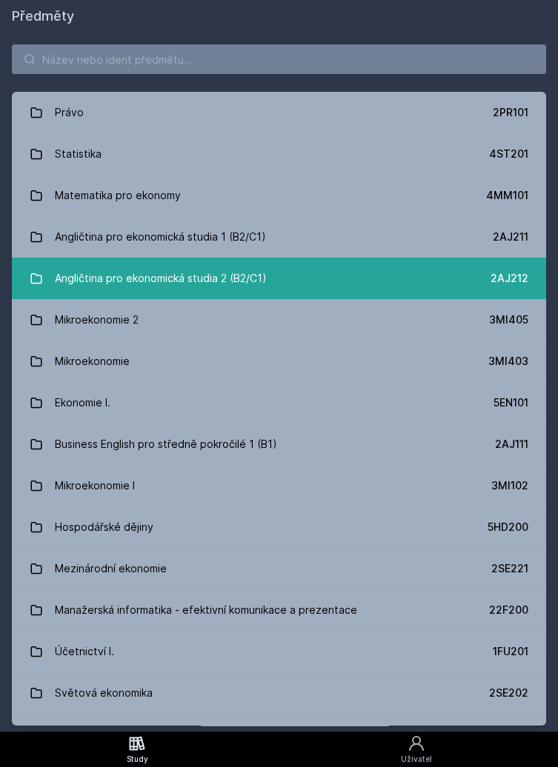
click at [303, 287] on link "Angličtina pro ekonomická studia 2 (B2/C1) 2AJ212" at bounding box center [279, 278] width 534 height 41
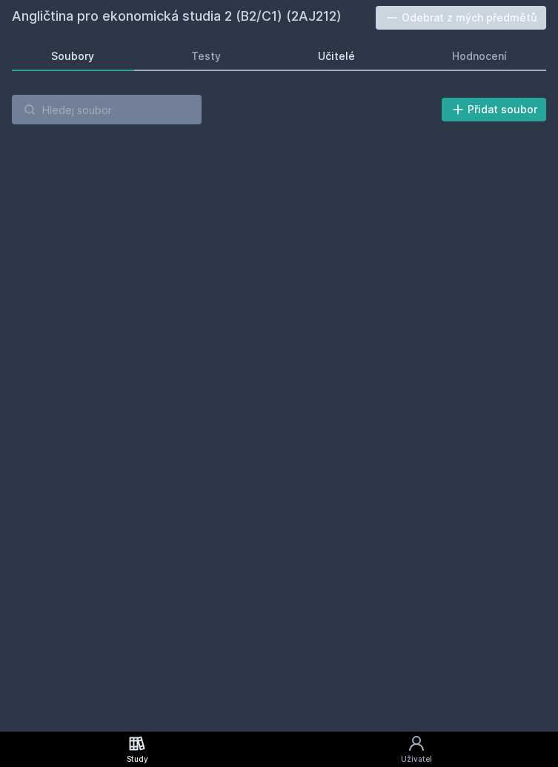
click at [342, 59] on div "Učitelé" at bounding box center [336, 56] width 37 height 15
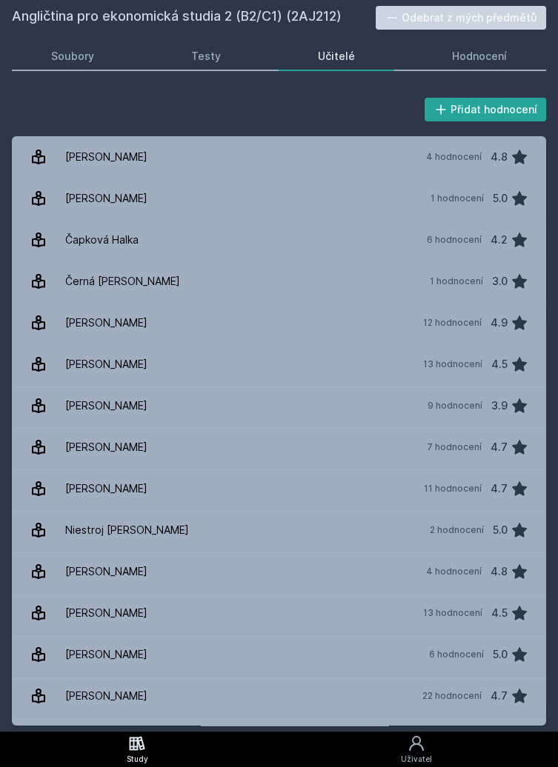
scroll to position [2, 0]
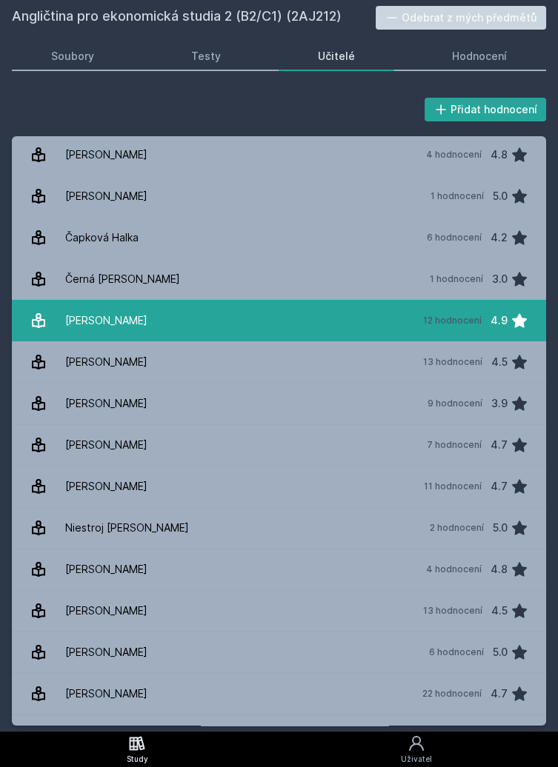
click at [443, 324] on div "12 hodnocení" at bounding box center [452, 321] width 59 height 12
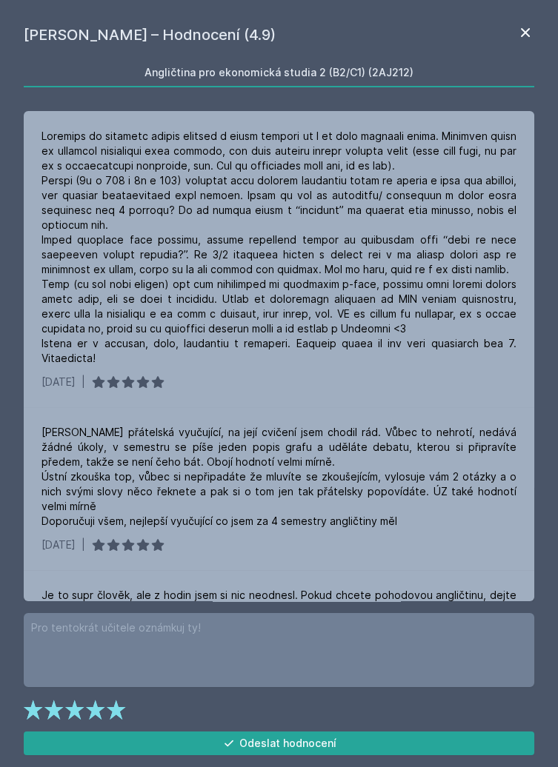
click at [523, 27] on icon at bounding box center [525, 33] width 18 height 18
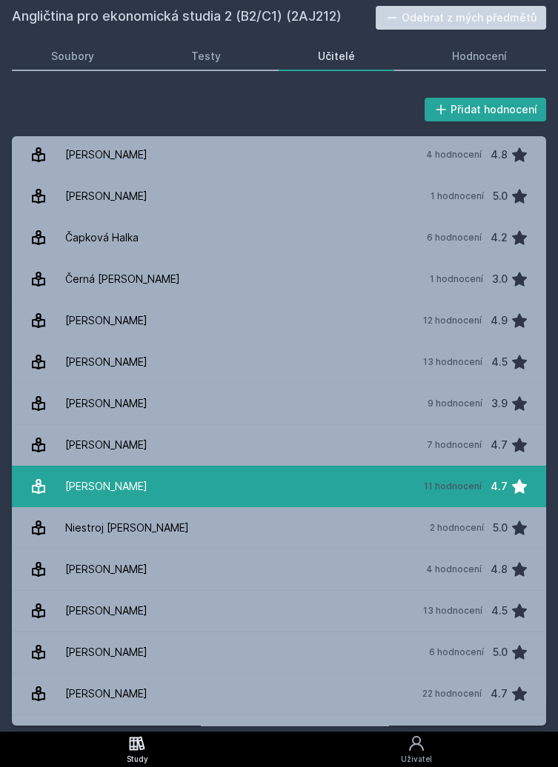
click at [239, 493] on link "Milson David 11 hodnocení 4.7" at bounding box center [279, 486] width 534 height 41
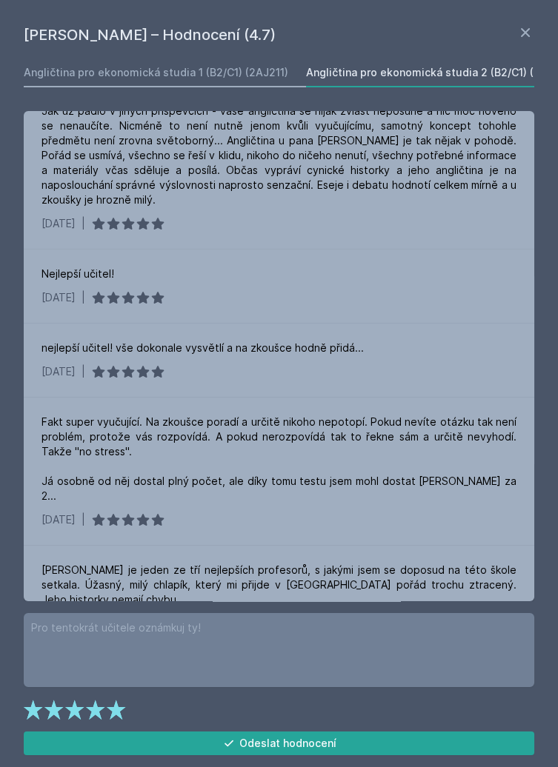
scroll to position [608, 0]
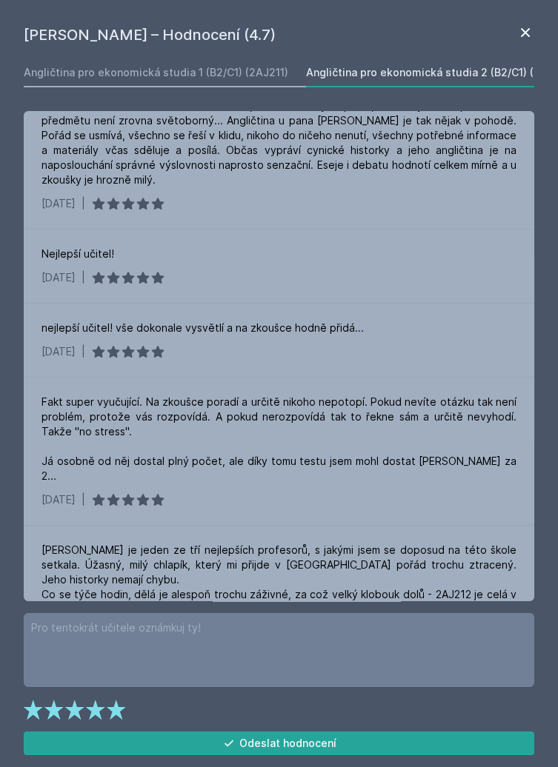
click at [528, 28] on icon at bounding box center [525, 32] width 9 height 9
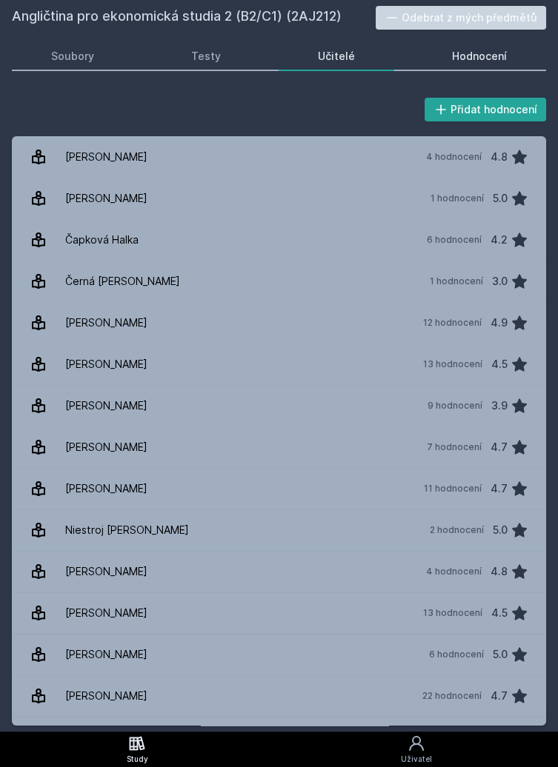
click at [481, 59] on div "Hodnocení" at bounding box center [479, 56] width 55 height 15
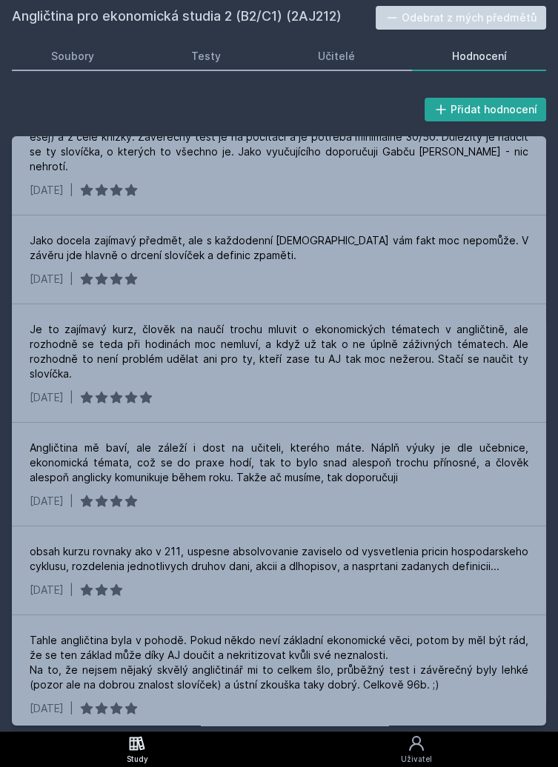
scroll to position [5832, 0]
click at [85, 67] on link "Soubory" at bounding box center [73, 56] width 122 height 30
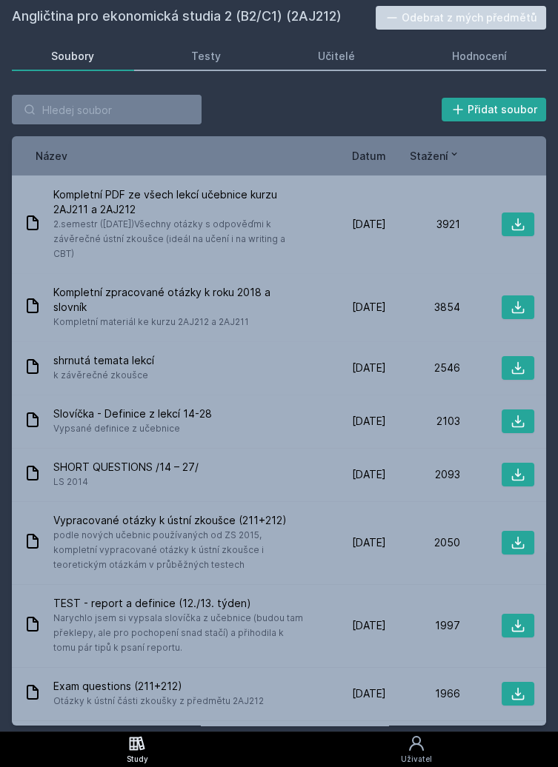
click at [379, 151] on span "Datum" at bounding box center [369, 156] width 34 height 16
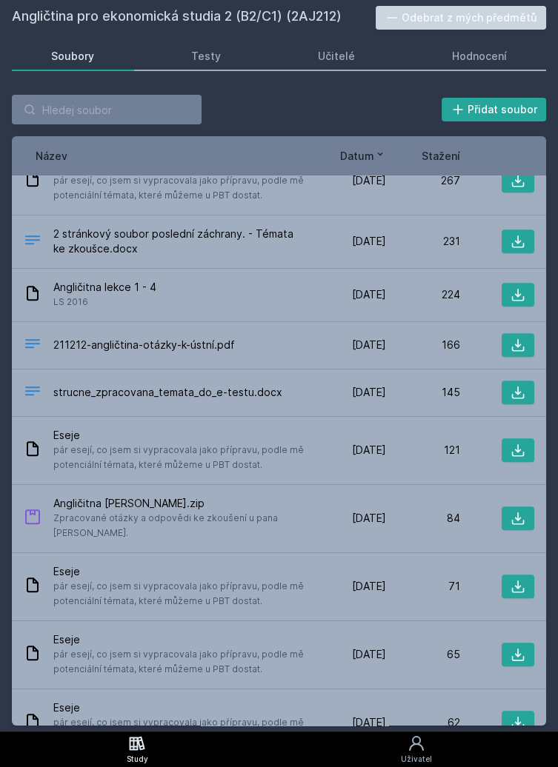
scroll to position [2340, 0]
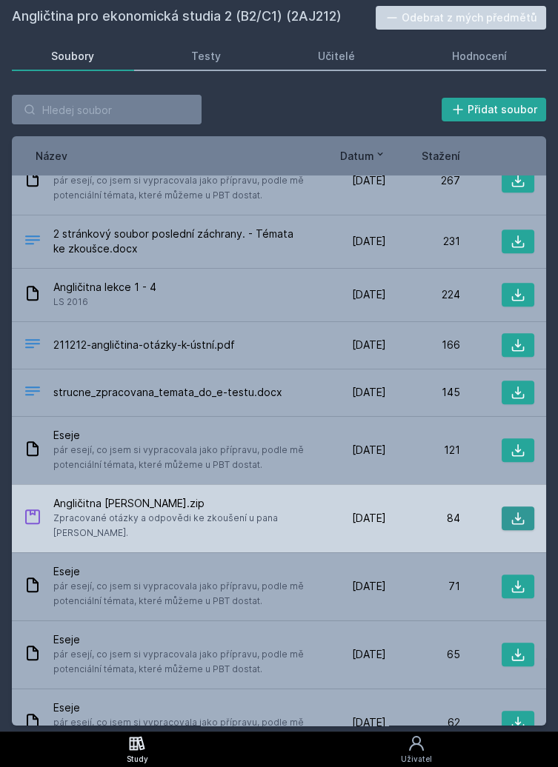
click at [522, 511] on icon at bounding box center [517, 518] width 15 height 15
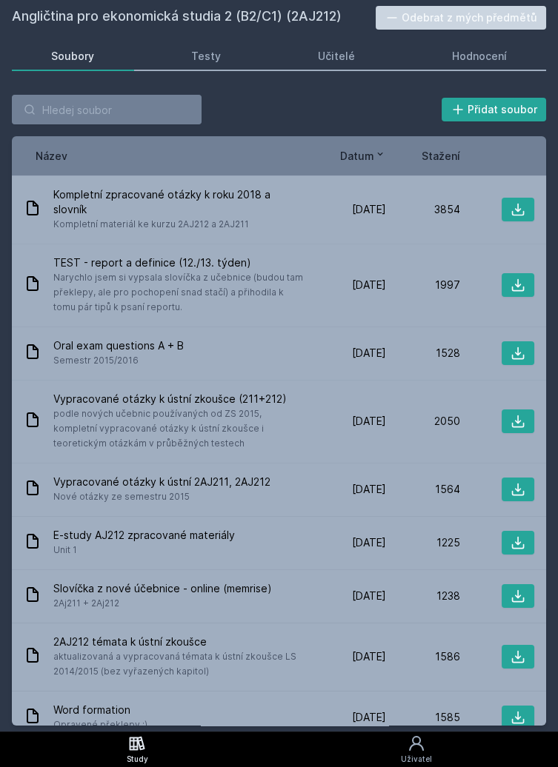
scroll to position [0, 0]
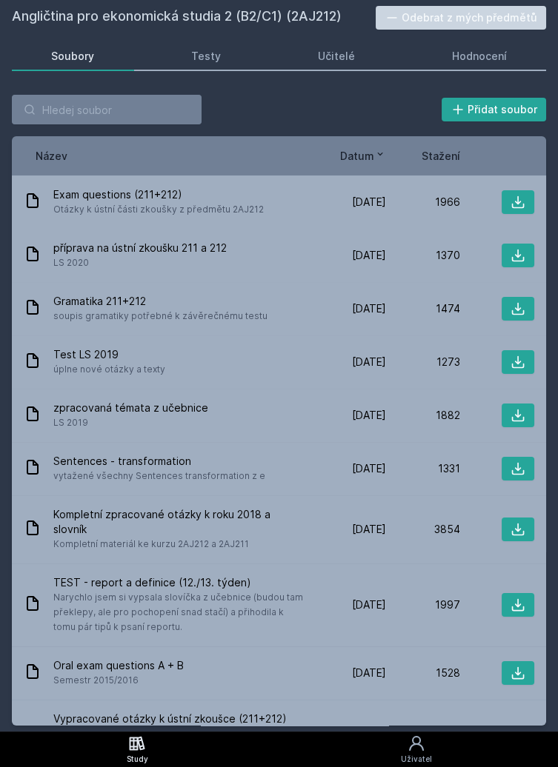
click at [379, 154] on icon at bounding box center [380, 154] width 5 height 3
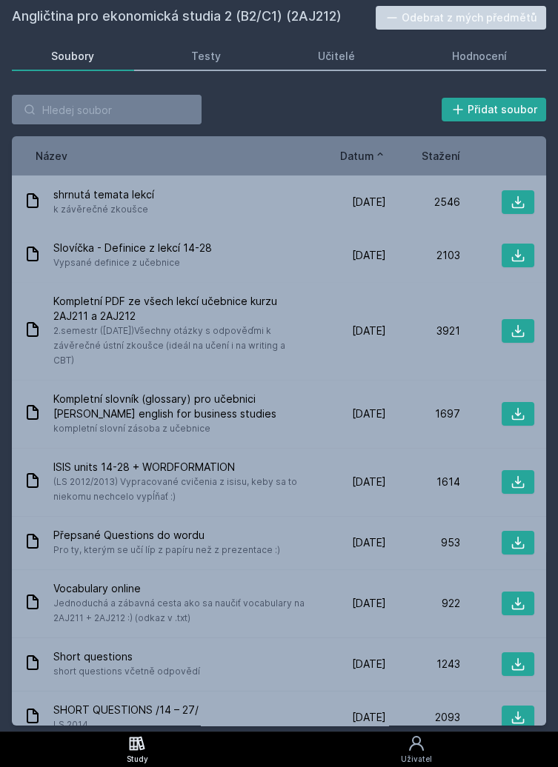
click at [380, 154] on icon at bounding box center [380, 154] width 12 height 12
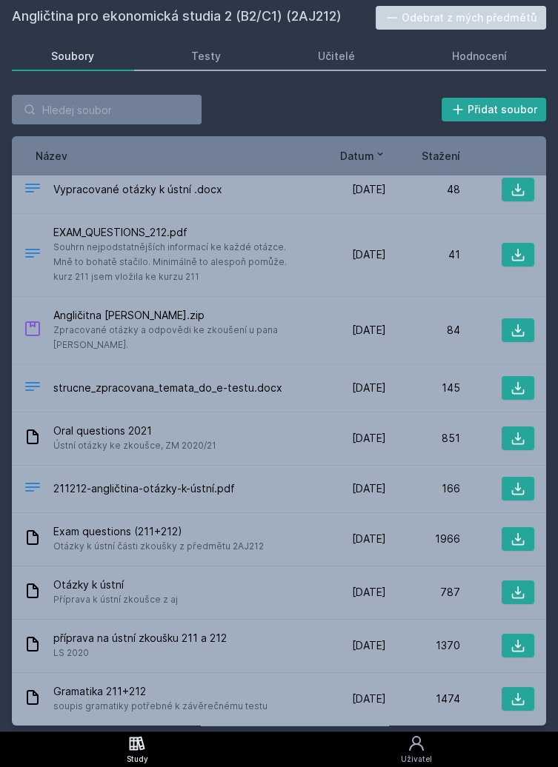
scroll to position [423, 0]
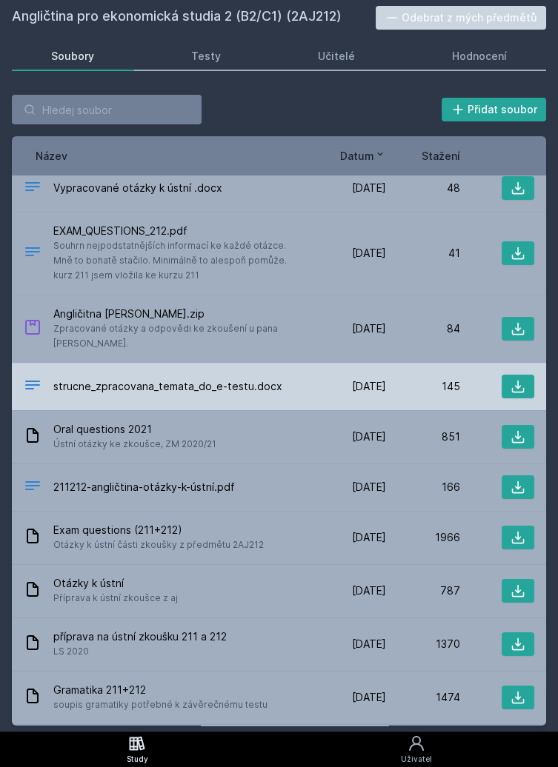
click at [370, 385] on div "strucne_zpracovana_temata_do_e-testu.docx 27. 5. 21 27. 5. 2021 145" at bounding box center [279, 386] width 534 height 47
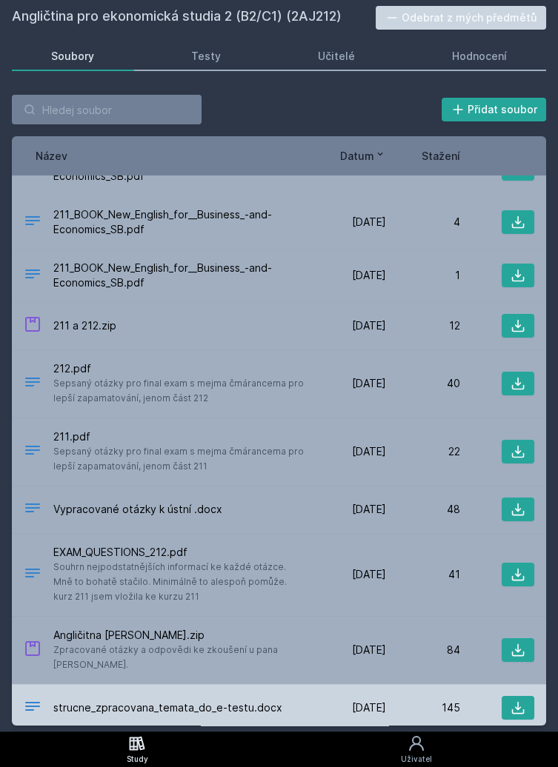
scroll to position [101, 0]
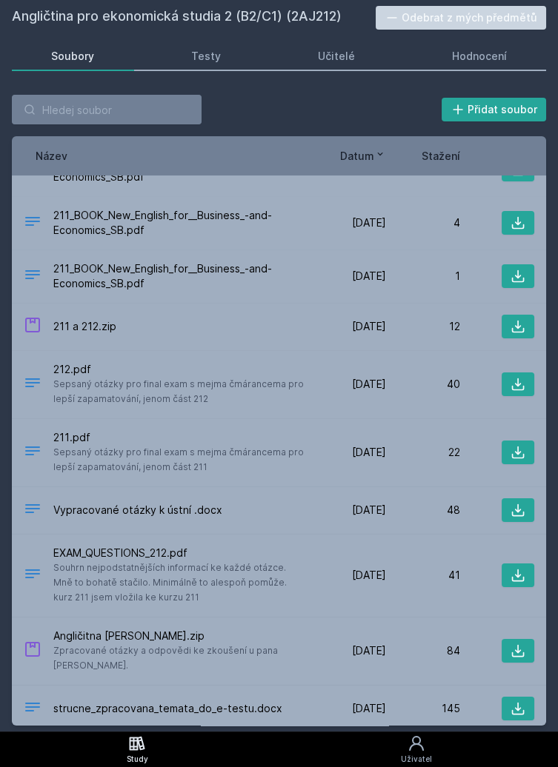
click at [137, 744] on icon at bounding box center [138, 743] width 16 height 14
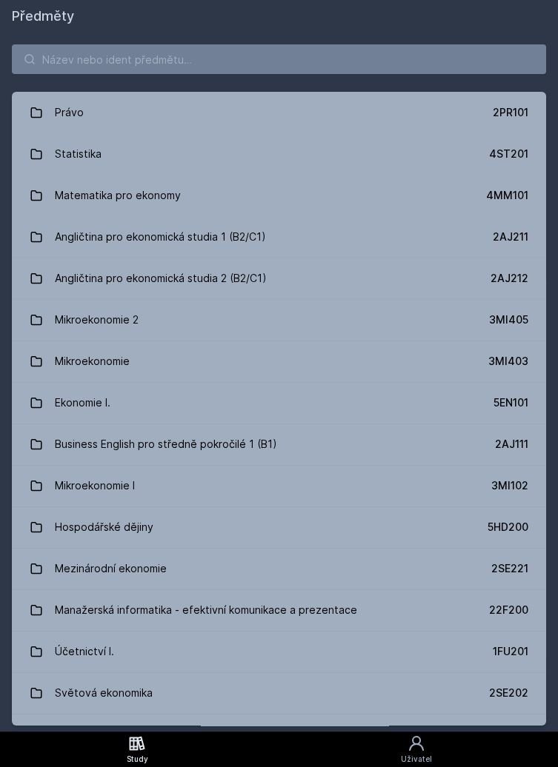
click at [141, 751] on icon at bounding box center [137, 744] width 18 height 18
click at [145, 750] on icon at bounding box center [137, 744] width 18 height 18
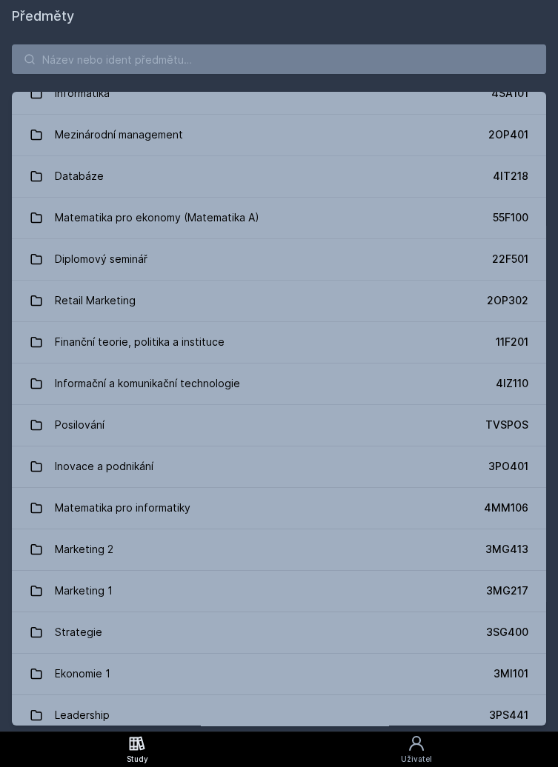
scroll to position [823, 0]
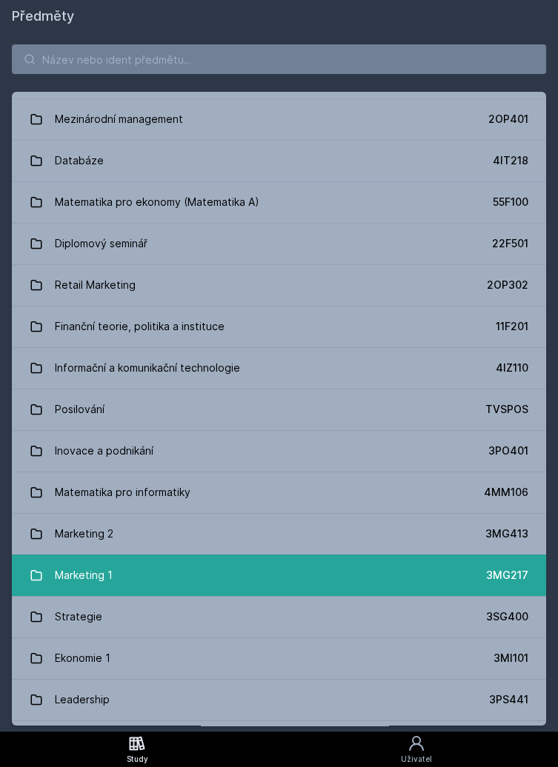
click at [154, 585] on link "Marketing 1 3MG217" at bounding box center [279, 575] width 534 height 41
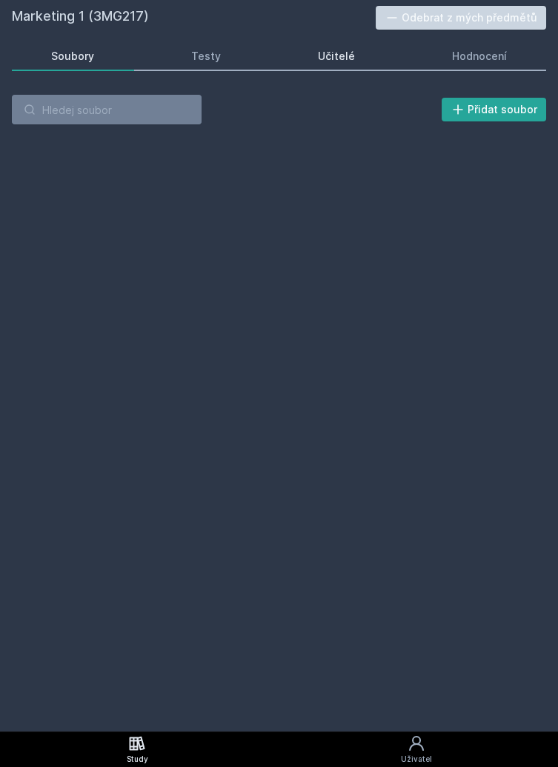
click at [353, 60] on link "Učitelé" at bounding box center [337, 56] width 116 height 30
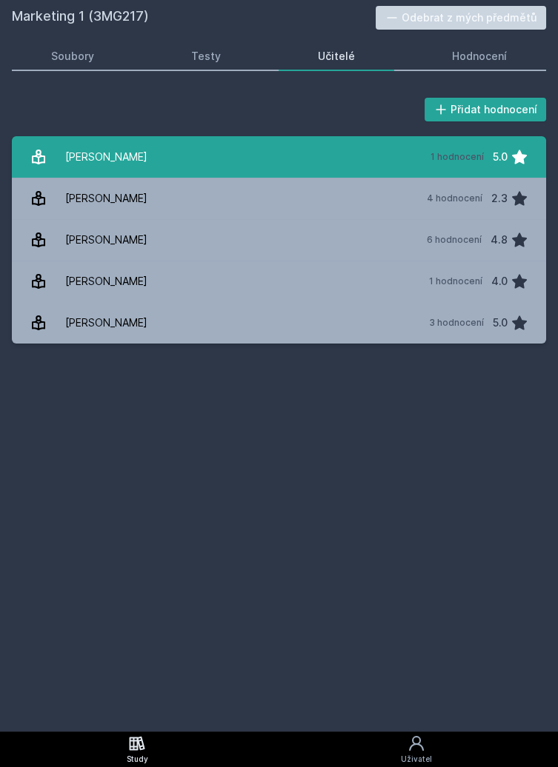
click at [395, 155] on link "Dvořáková Michaela 1 hodnocení 5.0" at bounding box center [279, 156] width 534 height 41
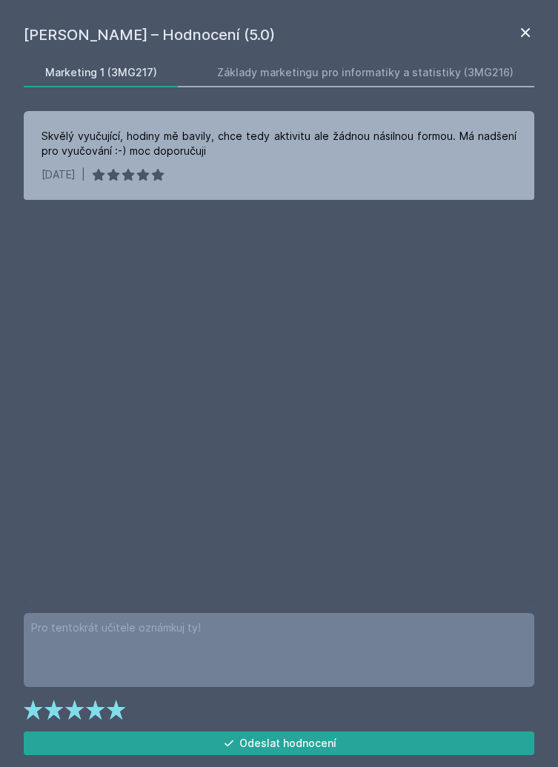
click at [528, 30] on icon at bounding box center [525, 32] width 9 height 9
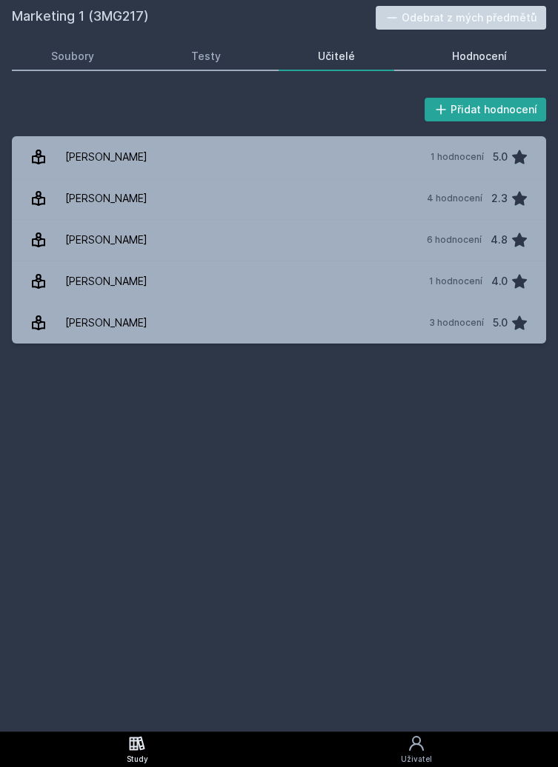
click at [480, 64] on link "Hodnocení" at bounding box center [479, 56] width 134 height 30
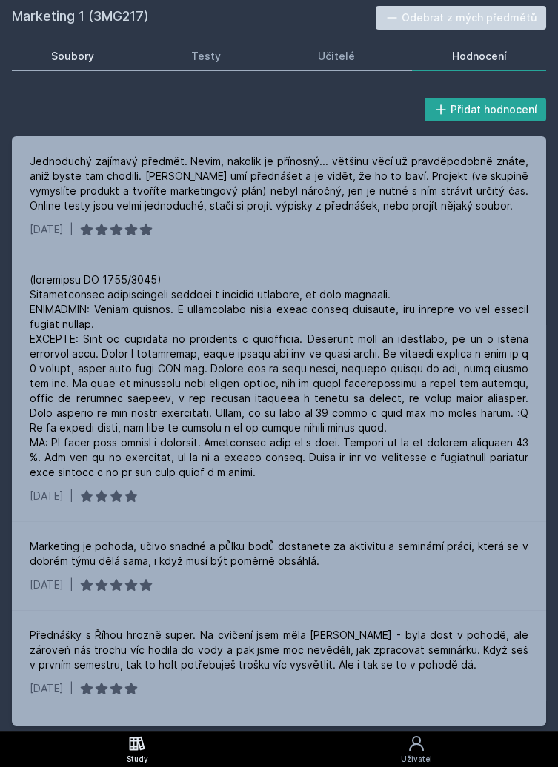
click at [93, 43] on link "Soubory" at bounding box center [73, 56] width 122 height 30
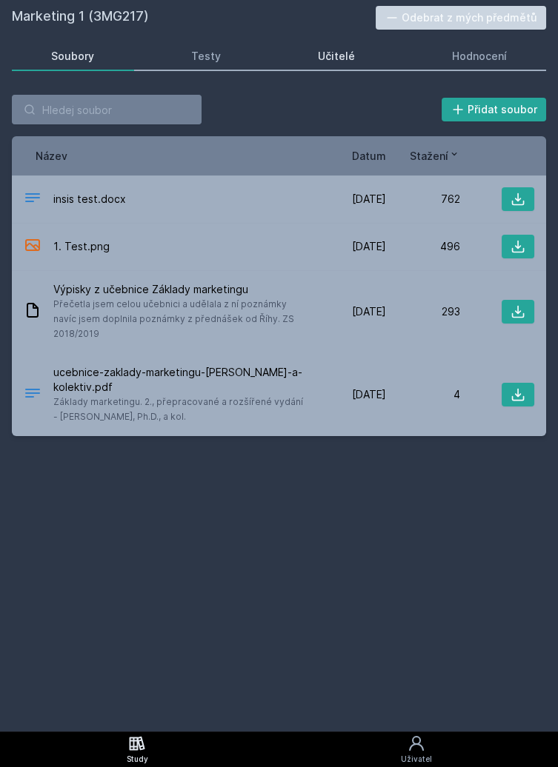
click at [357, 49] on link "Učitelé" at bounding box center [337, 56] width 116 height 30
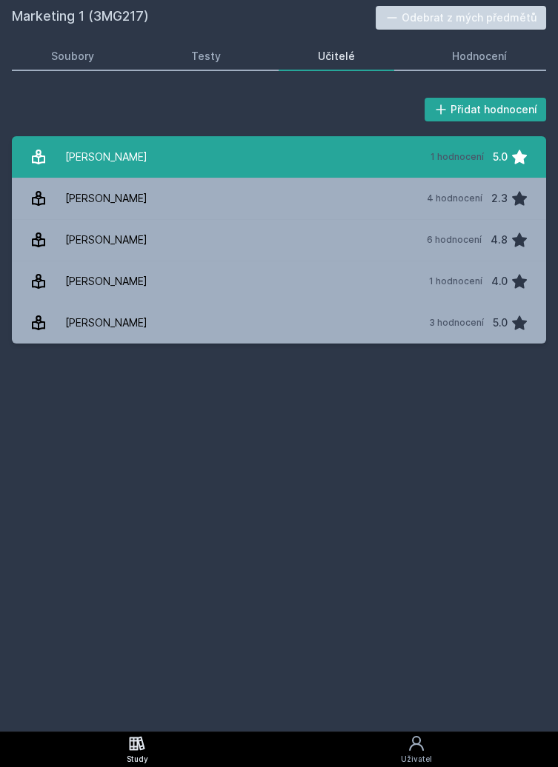
click at [373, 151] on link "Dvořáková Michaela 1 hodnocení 5.0" at bounding box center [279, 156] width 534 height 41
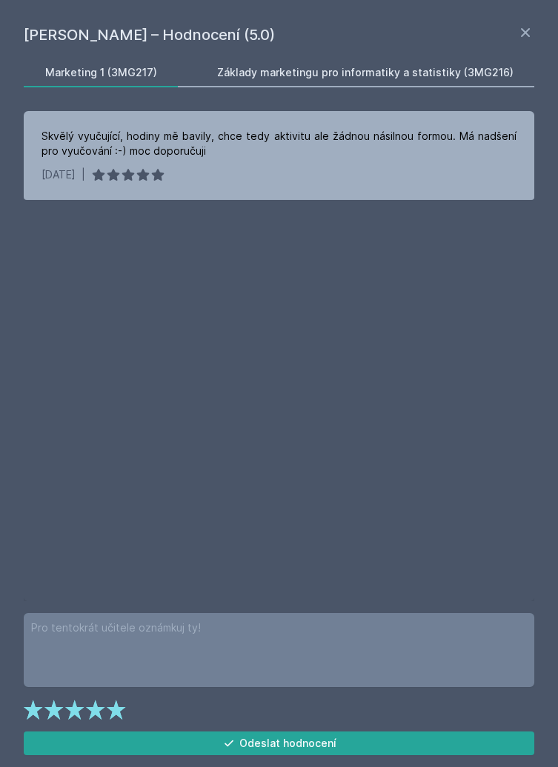
click at [416, 67] on div "Základy marketingu pro informatiky a statistiky (3MG216)" at bounding box center [365, 72] width 296 height 15
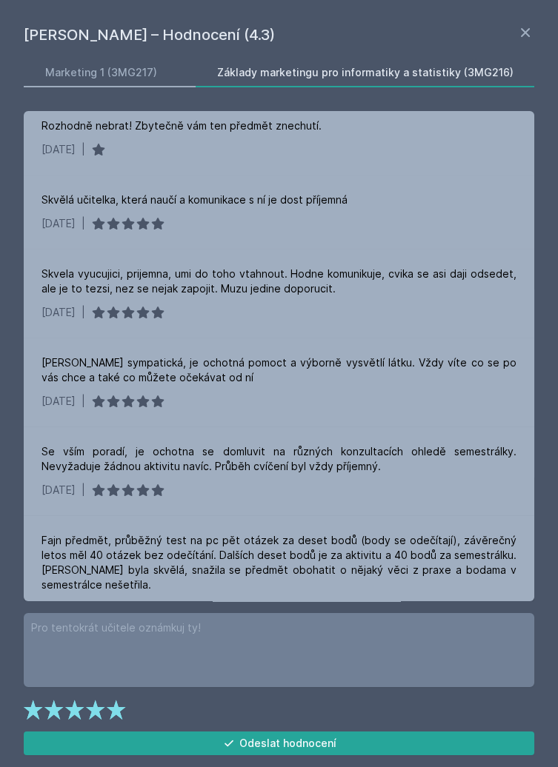
scroll to position [12, 0]
click at [116, 77] on div "Marketing 1 (3MG217)" at bounding box center [101, 72] width 112 height 15
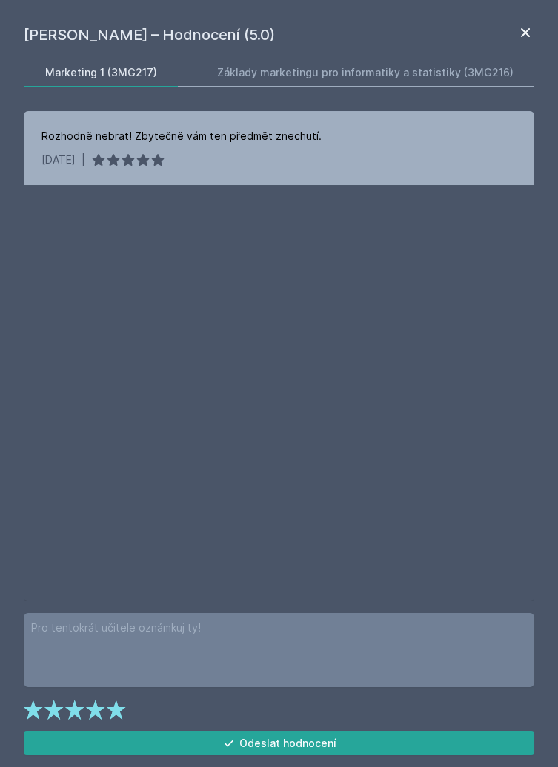
click at [527, 26] on icon at bounding box center [525, 33] width 18 height 18
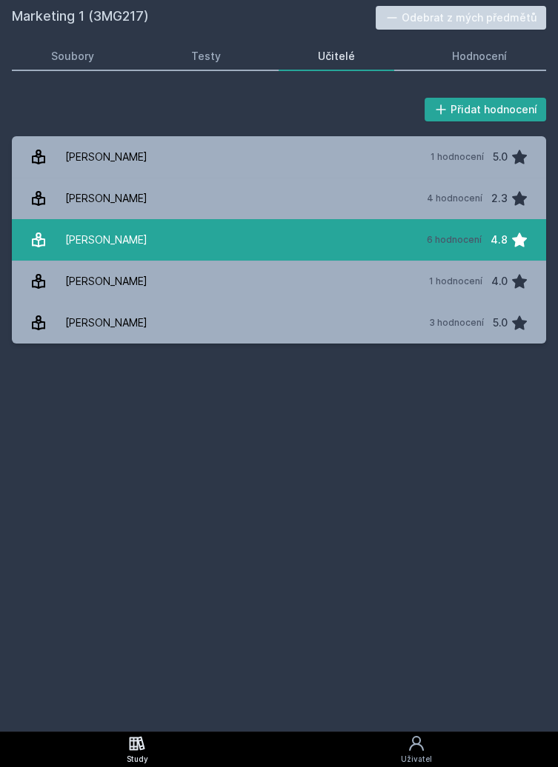
click at [420, 238] on link "Říha David 6 hodnocení 4.8" at bounding box center [279, 239] width 534 height 41
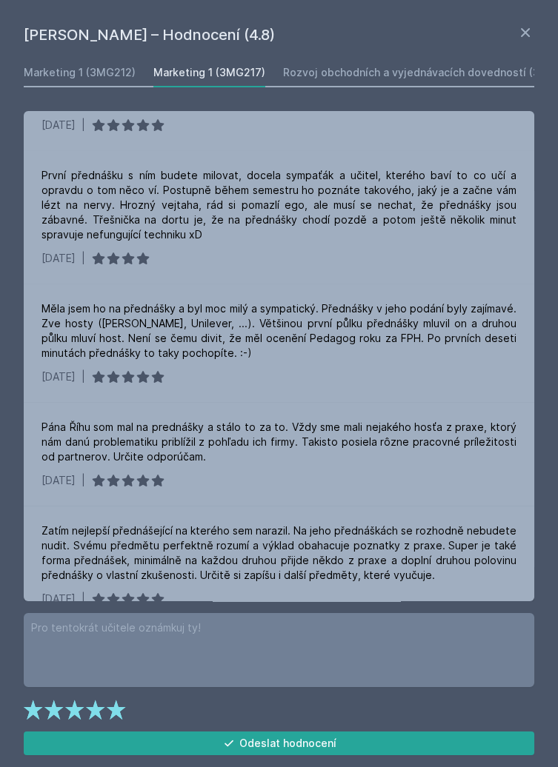
scroll to position [107, 0]
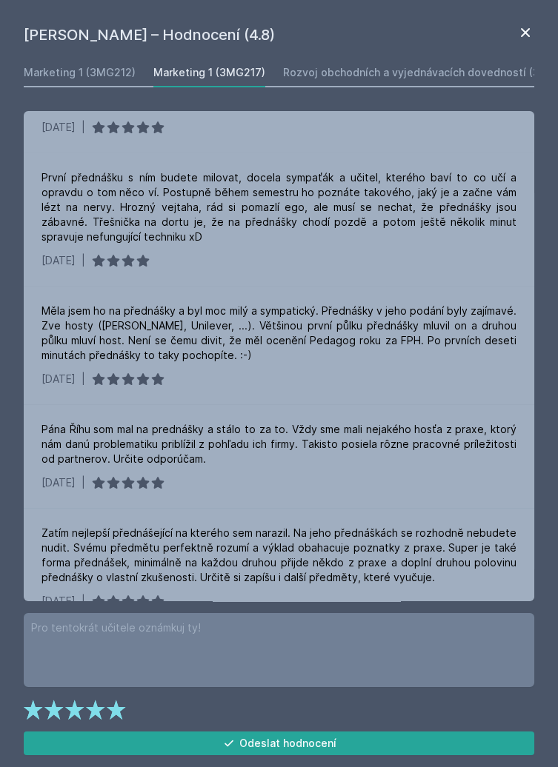
click at [524, 27] on icon at bounding box center [525, 33] width 18 height 18
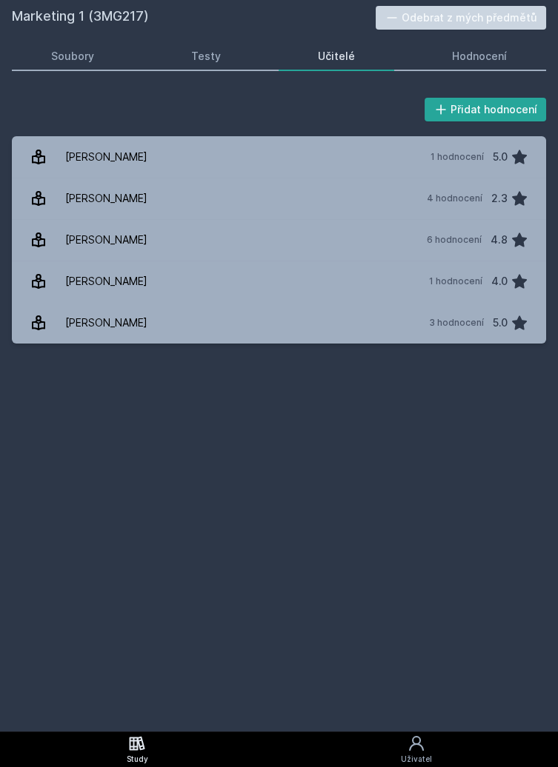
click at [156, 761] on link "Study" at bounding box center [137, 750] width 274 height 36
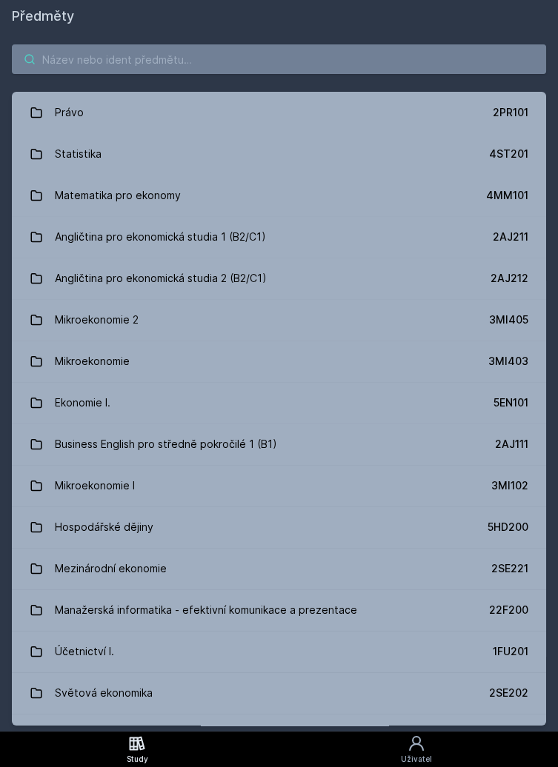
click at [376, 61] on input "search" at bounding box center [279, 59] width 534 height 30
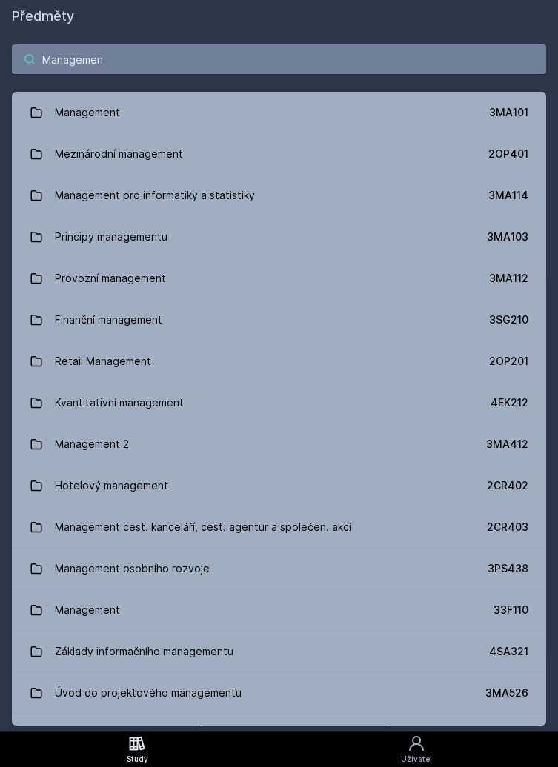
type input "Management"
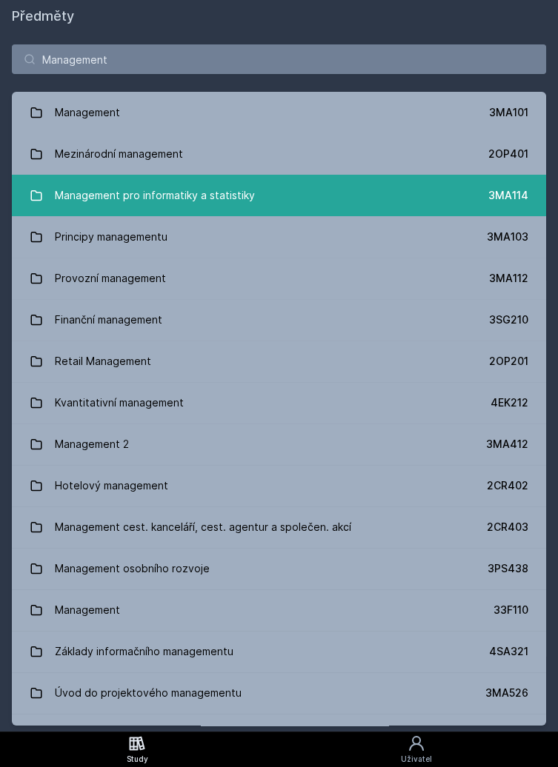
click at [290, 207] on link "Management pro informatiky a statistiky 3MA114" at bounding box center [279, 195] width 534 height 41
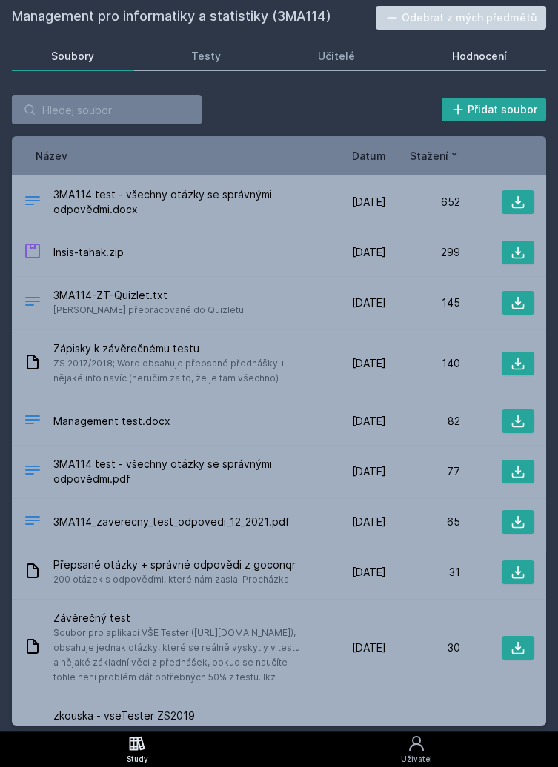
click at [474, 59] on div "Hodnocení" at bounding box center [479, 56] width 55 height 15
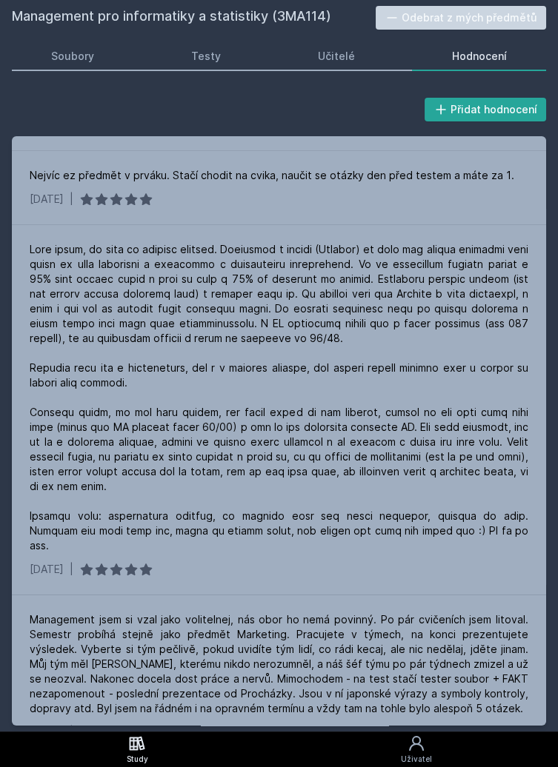
scroll to position [1245, 0]
click at [141, 751] on icon at bounding box center [137, 744] width 18 height 18
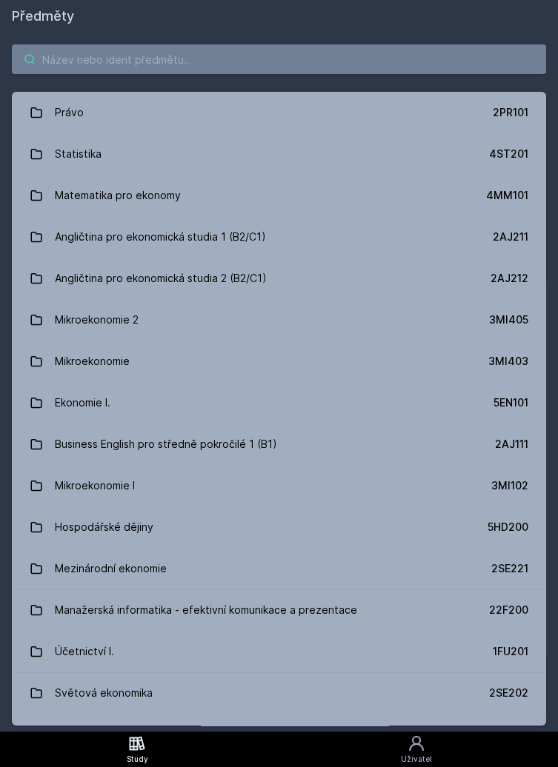
click at [239, 64] on input "search" at bounding box center [279, 59] width 534 height 30
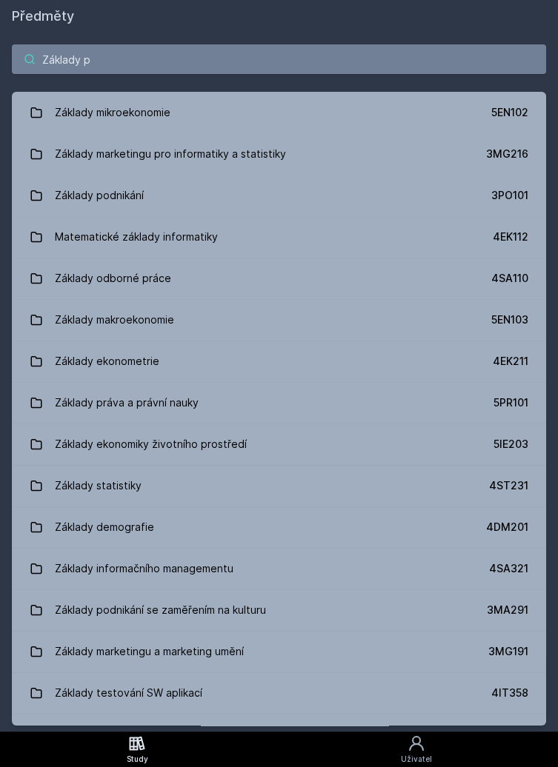
type input "Základy po"
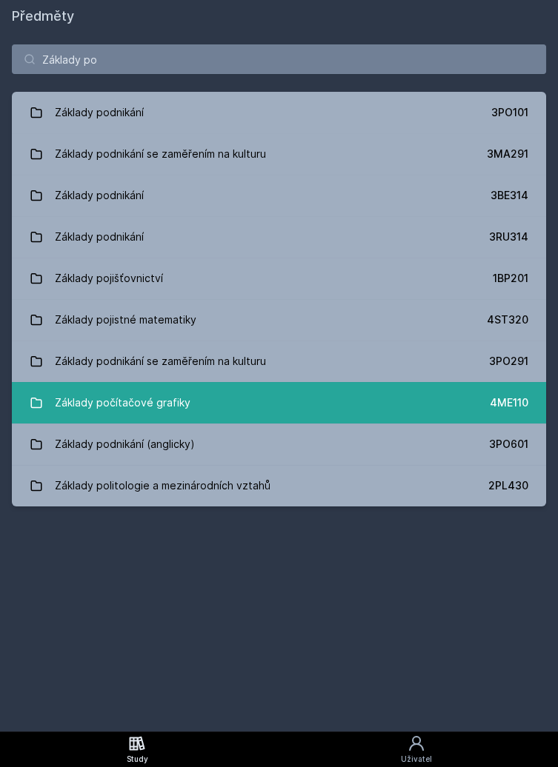
click at [208, 407] on link "Základy počítačové grafiky 4ME110" at bounding box center [279, 402] width 534 height 41
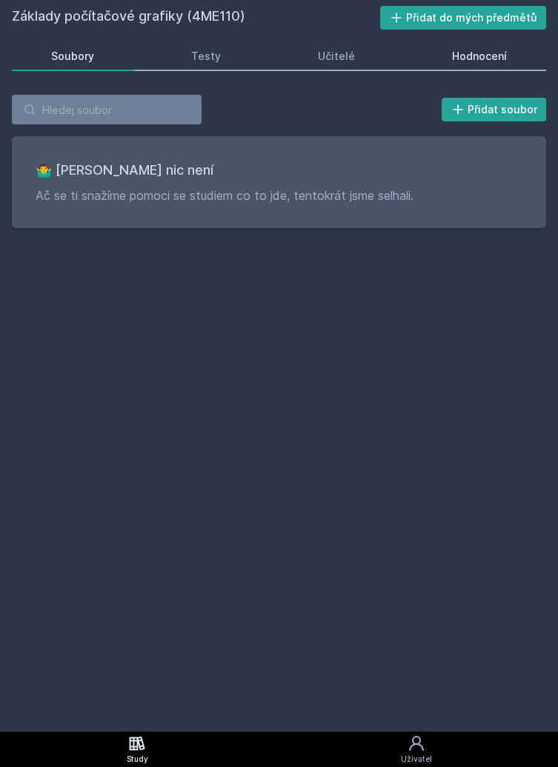
click at [475, 57] on div "Hodnocení" at bounding box center [479, 56] width 55 height 15
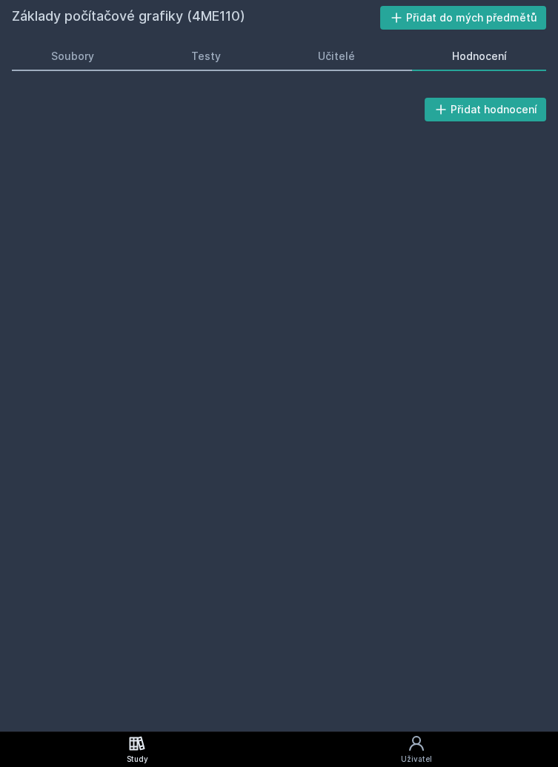
click at [140, 750] on icon at bounding box center [138, 743] width 16 height 14
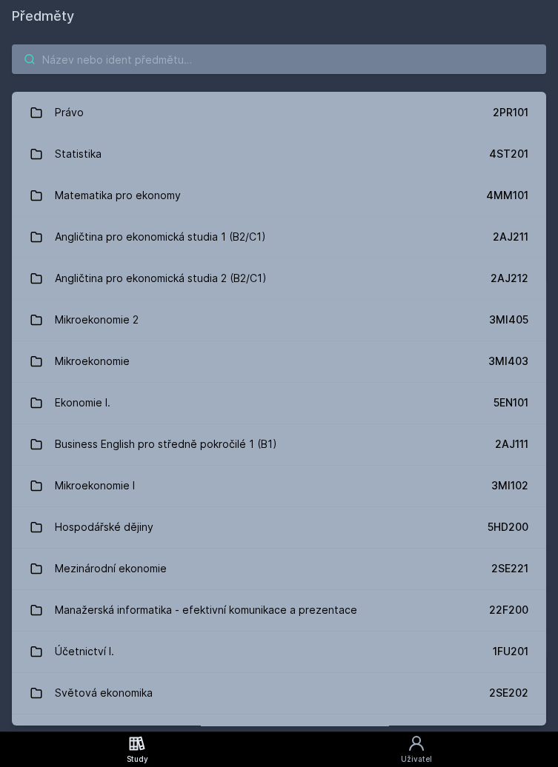
click at [67, 61] on input "search" at bounding box center [279, 59] width 534 height 30
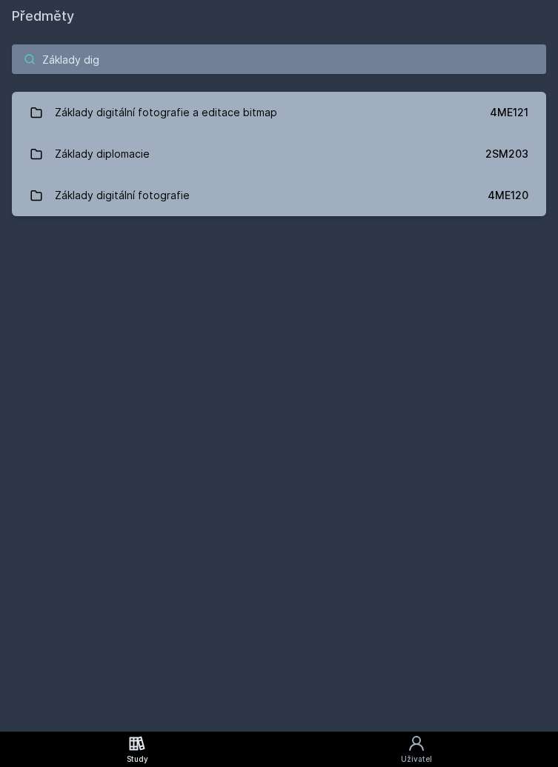
type input "Základy digi"
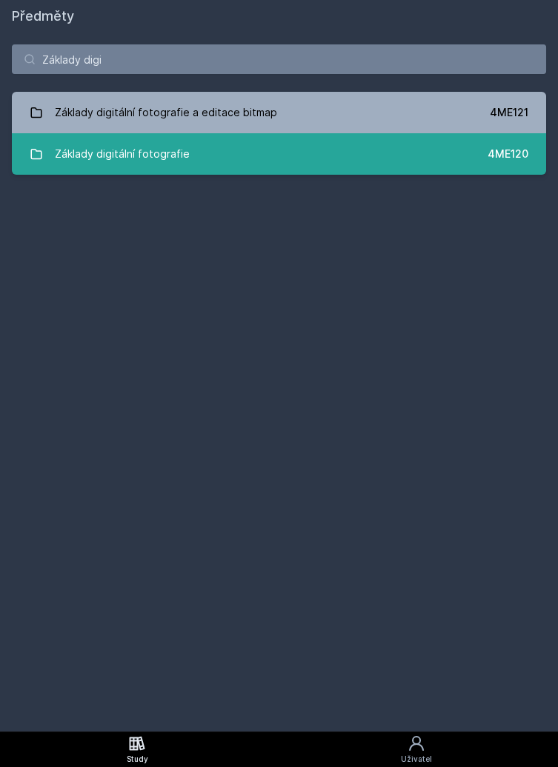
click at [274, 161] on link "Základy digitální fotografie 4ME120" at bounding box center [279, 153] width 534 height 41
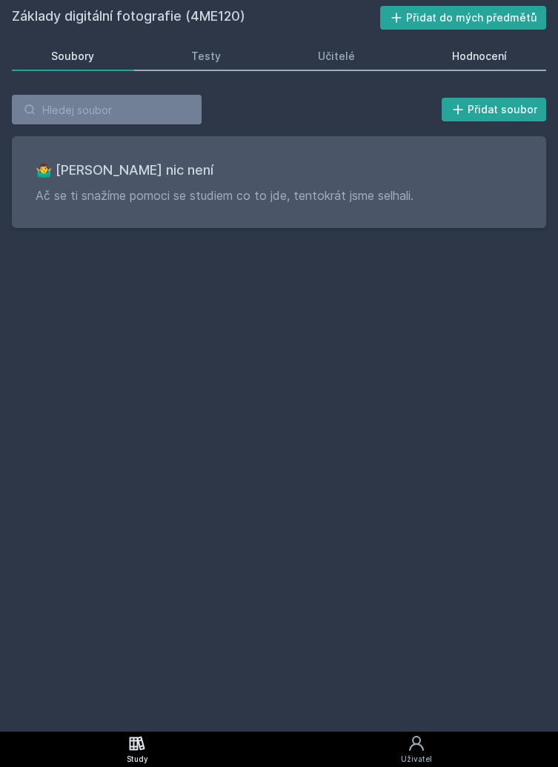
click at [479, 49] on div "Hodnocení" at bounding box center [479, 56] width 55 height 15
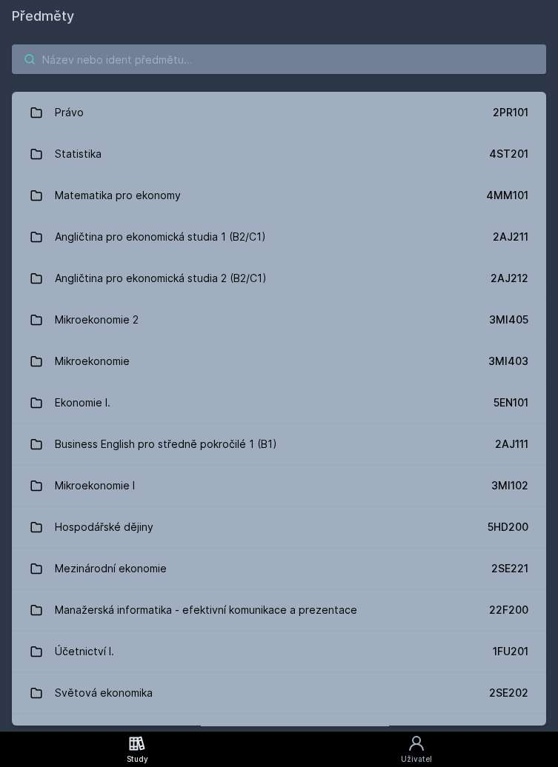
click at [317, 63] on input "search" at bounding box center [279, 59] width 534 height 30
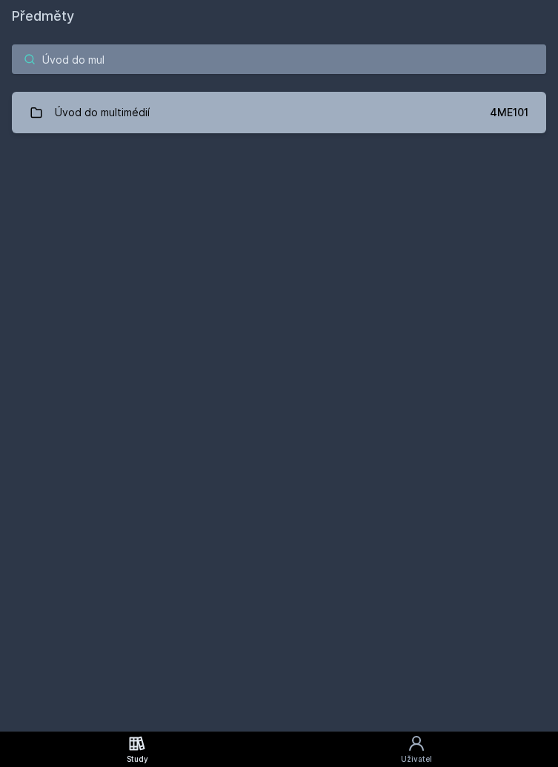
type input "Úvod do mult"
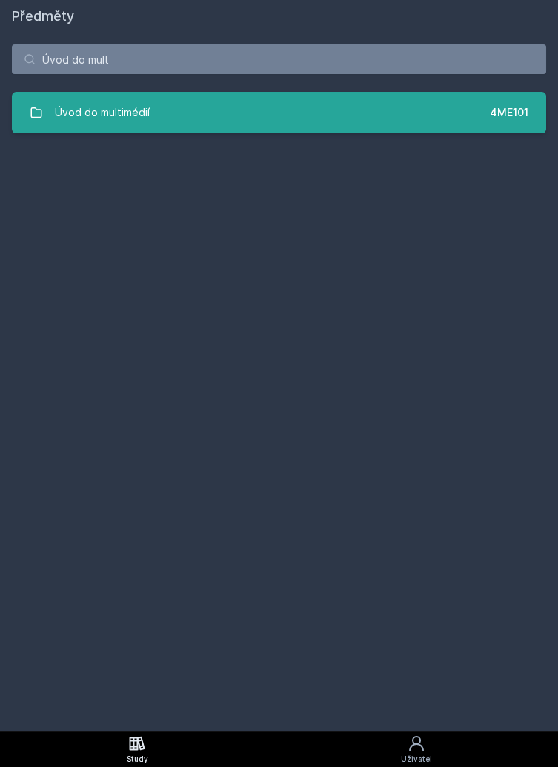
click at [382, 118] on link "Úvod do multimédií 4ME101" at bounding box center [279, 112] width 534 height 41
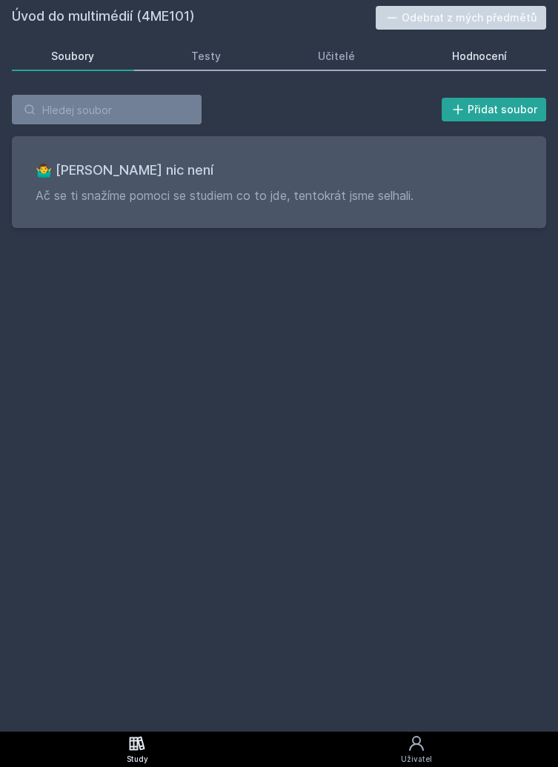
click at [484, 67] on link "Hodnocení" at bounding box center [479, 56] width 134 height 30
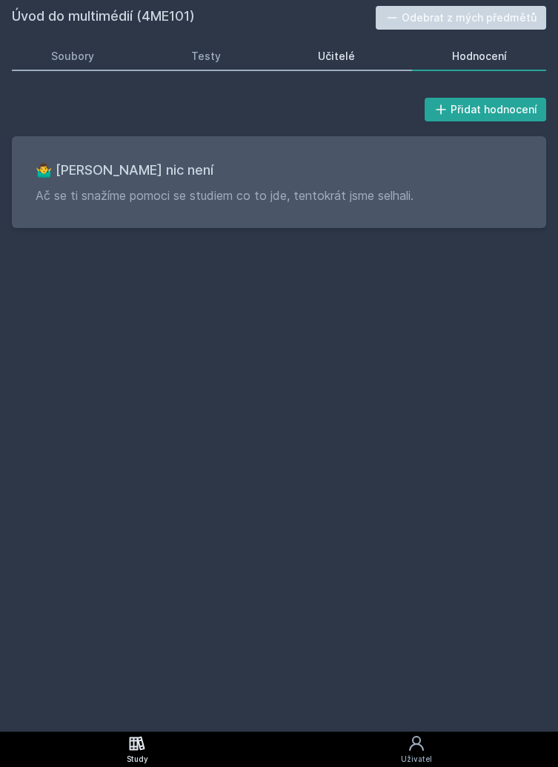
click at [373, 59] on link "Učitelé" at bounding box center [337, 56] width 116 height 30
click at [244, 54] on link "Testy" at bounding box center [206, 56] width 109 height 30
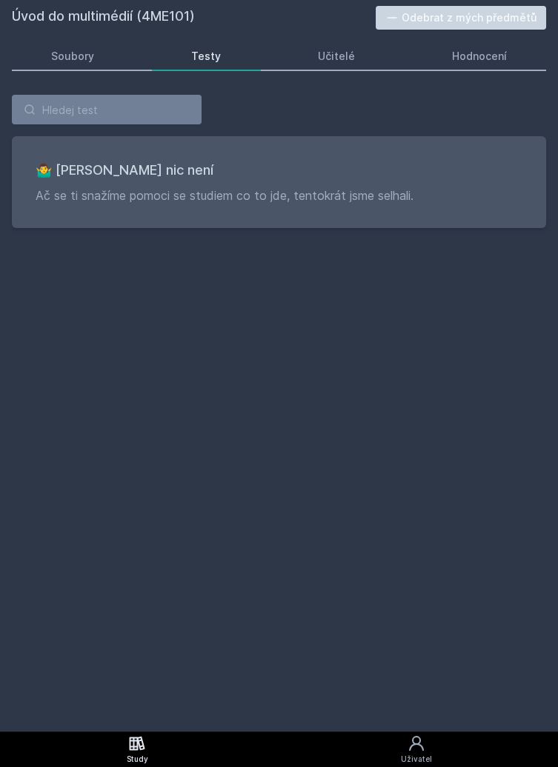
click at [142, 746] on icon at bounding box center [138, 743] width 16 height 14
